Goal: Transaction & Acquisition: Obtain resource

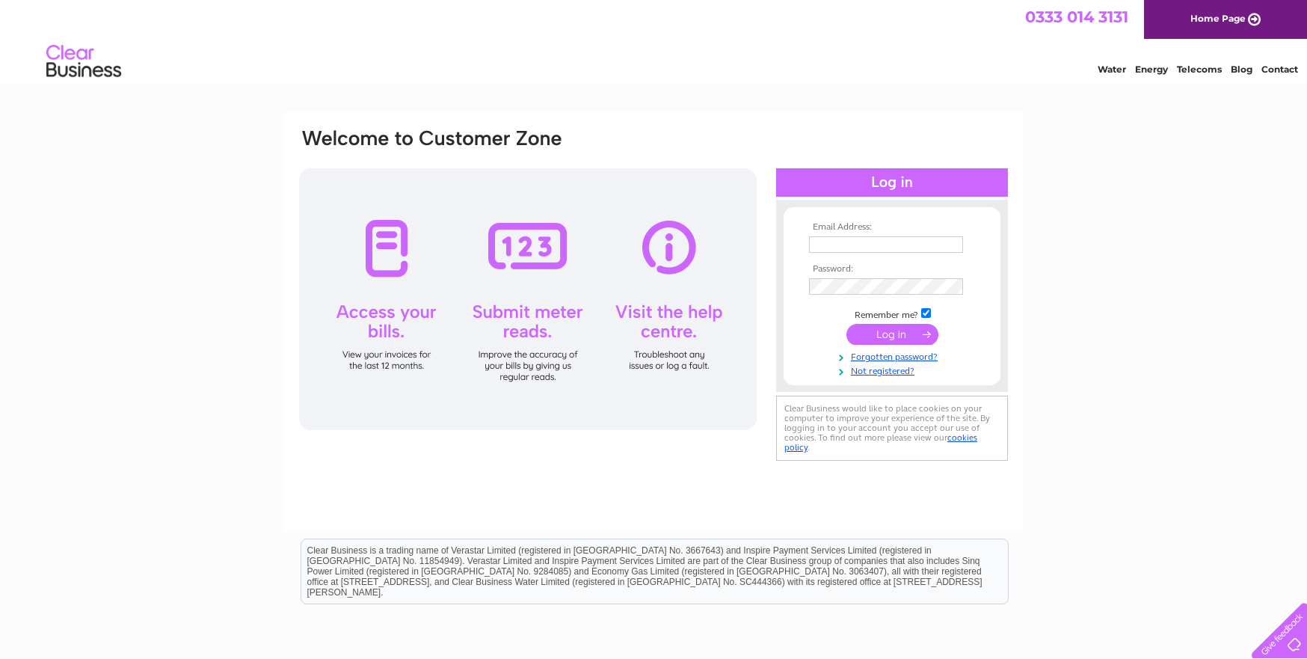
type input "margaret@standardrealestateltd.com"
click at [901, 330] on input "submit" at bounding box center [892, 334] width 92 height 21
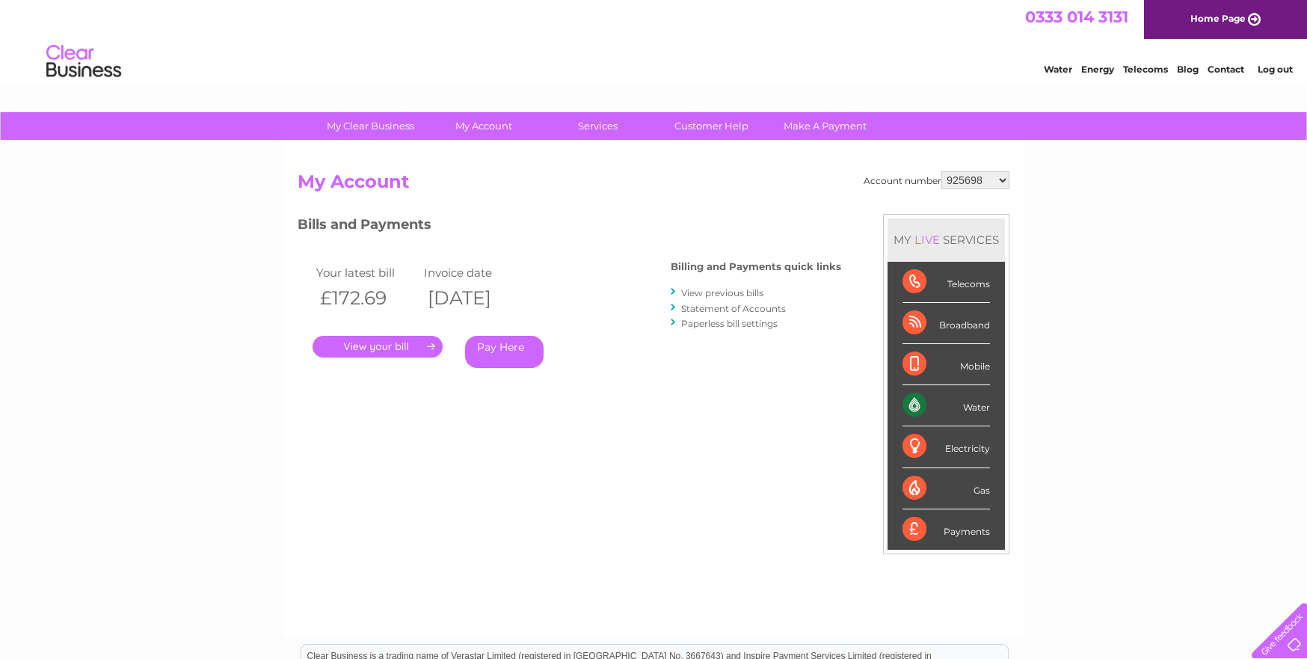
click at [960, 181] on select "925698 934462 934831 938572 941363 942374 952730 966731 966770 967205 971927 97…" at bounding box center [975, 180] width 68 height 18
select select "952730"
click at [941, 171] on select "925698 934462 934831 938572 941363 942374 952730 966731 966770 967205 971927 97…" at bounding box center [975, 180] width 68 height 18
click at [691, 307] on link "Statement of Accounts" at bounding box center [733, 308] width 105 height 11
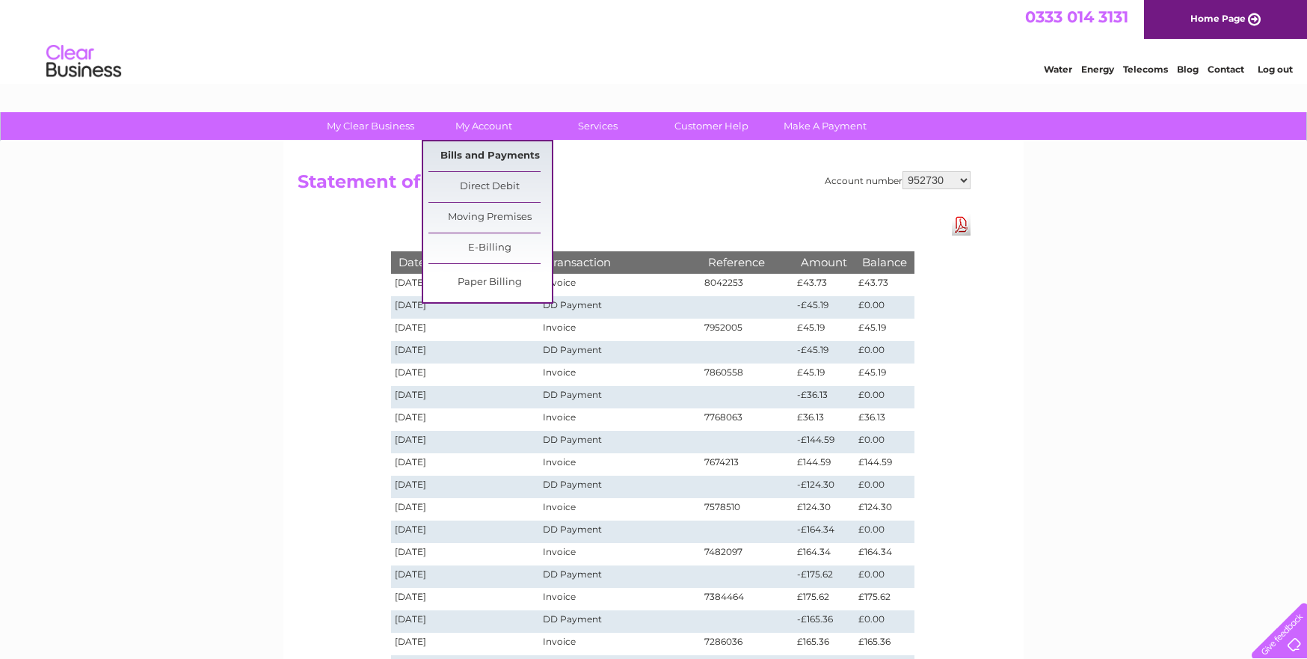
click at [473, 152] on link "Bills and Payments" at bounding box center [489, 156] width 123 height 30
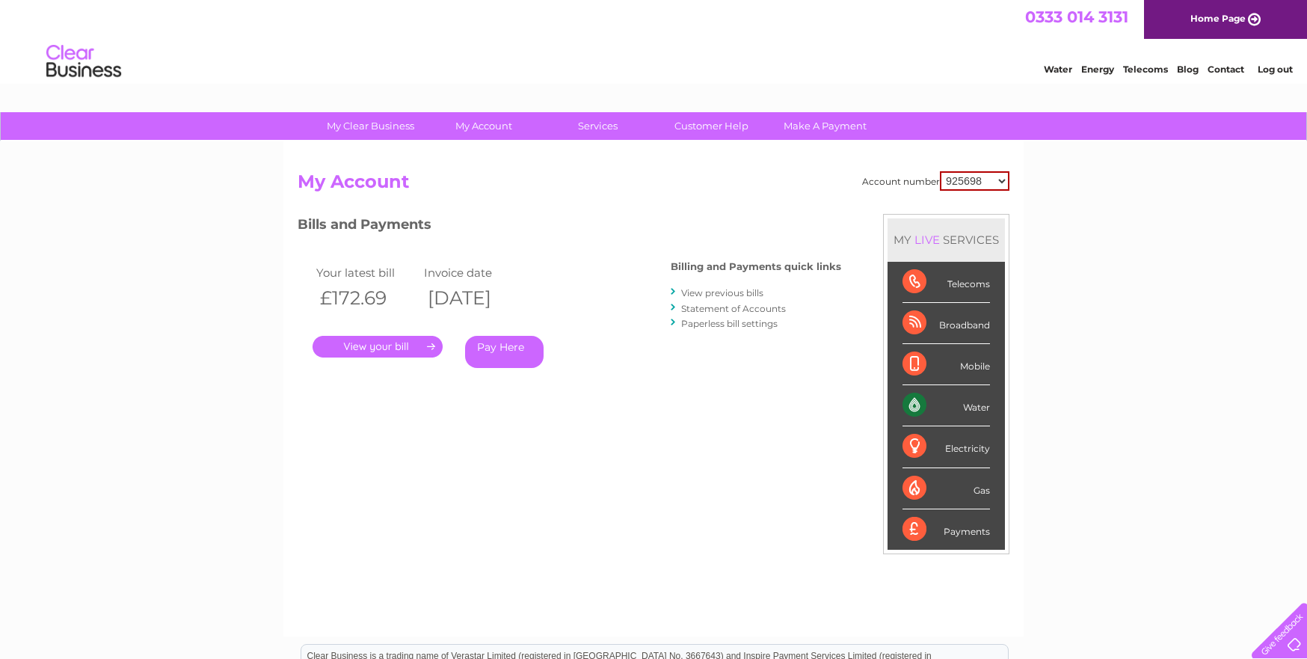
click at [953, 185] on select "925698 934462 934831 938572 941363 942374 952730 966731 966770 967205 971927 97…" at bounding box center [975, 180] width 70 height 19
select select "952730"
click at [940, 171] on select "925698 934462 934831 938572 941363 942374 952730 966731 966770 967205 971927 97…" at bounding box center [975, 180] width 70 height 19
drag, startPoint x: 746, startPoint y: 290, endPoint x: 725, endPoint y: 295, distance: 21.6
click at [746, 289] on link "View previous bills" at bounding box center [722, 292] width 82 height 11
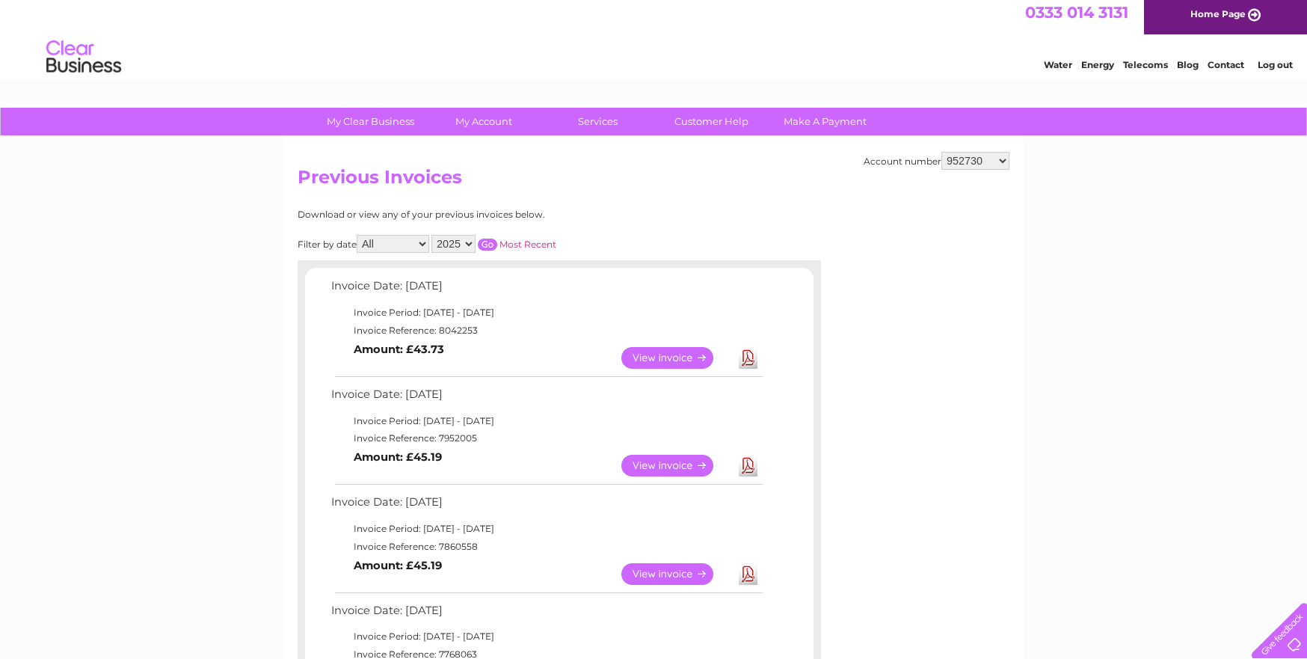
scroll to position [150, 0]
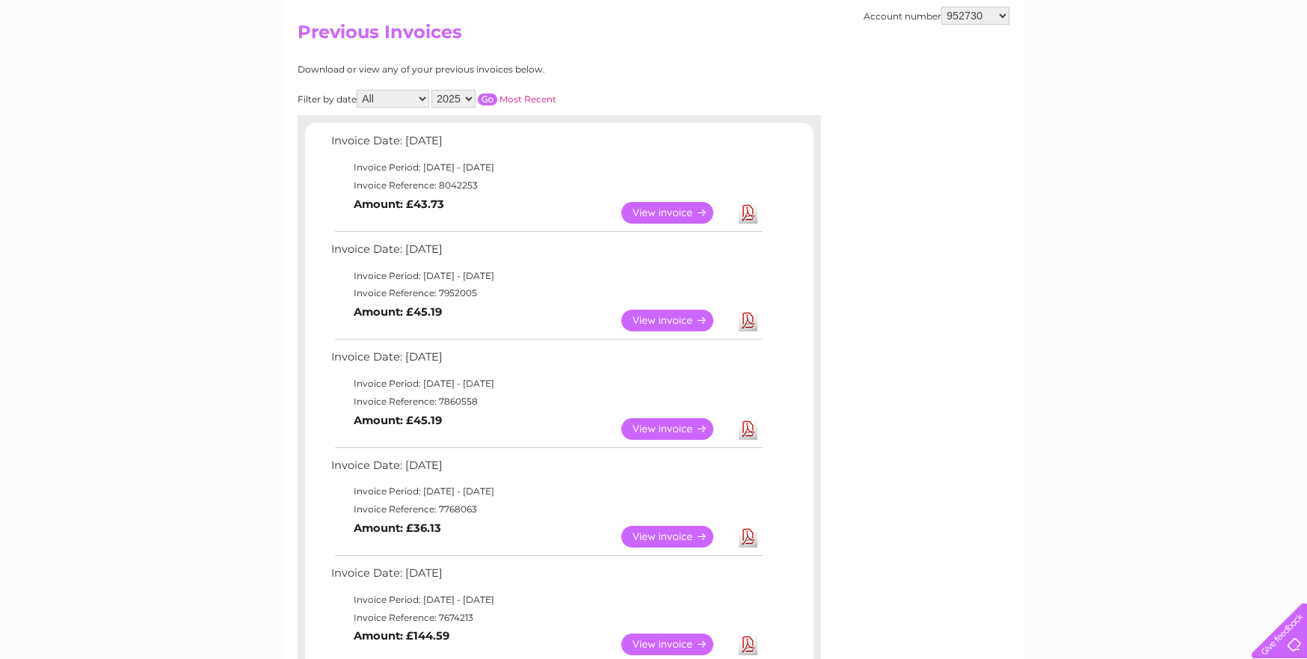
click at [747, 214] on link "Download" at bounding box center [748, 213] width 19 height 22
